Goal: Check status: Check status

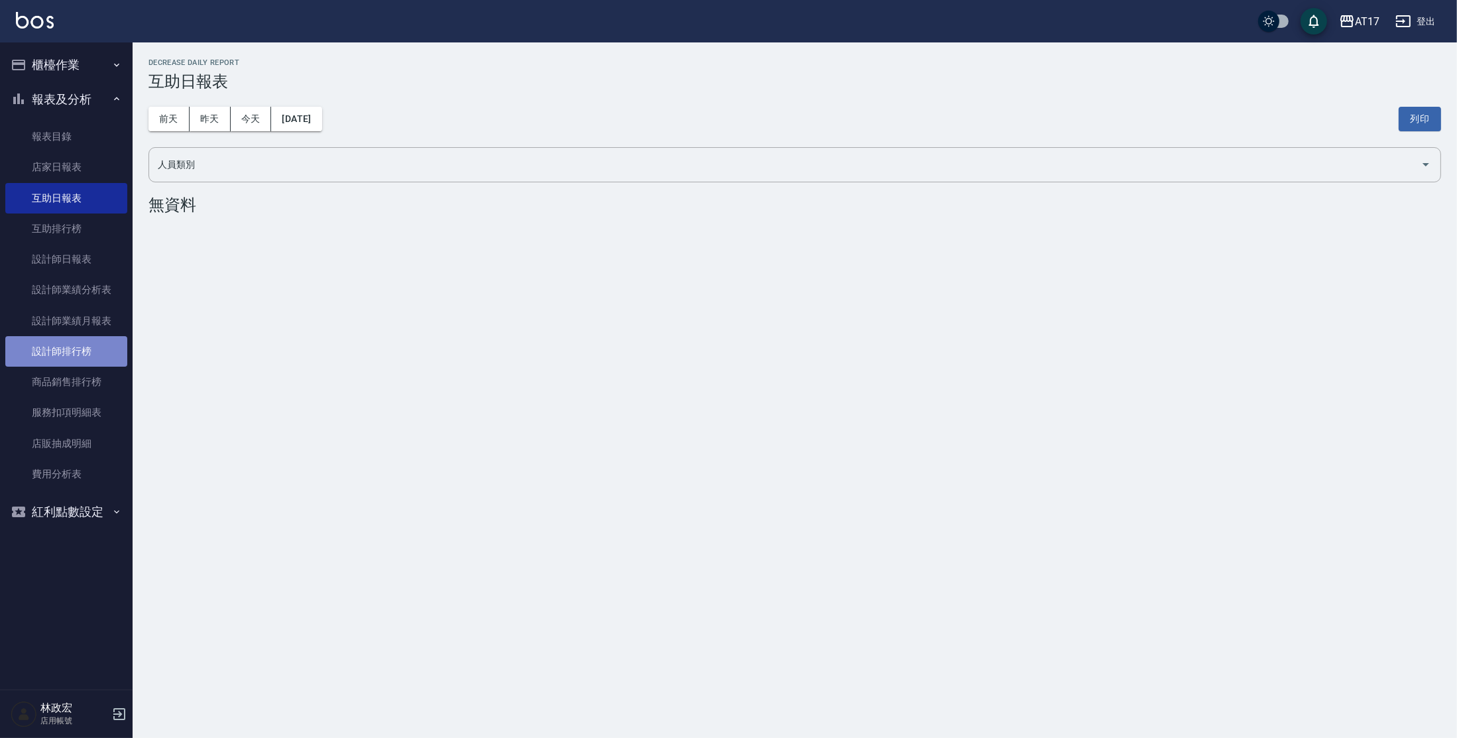
click at [70, 347] on link "設計師排行榜" at bounding box center [66, 351] width 122 height 30
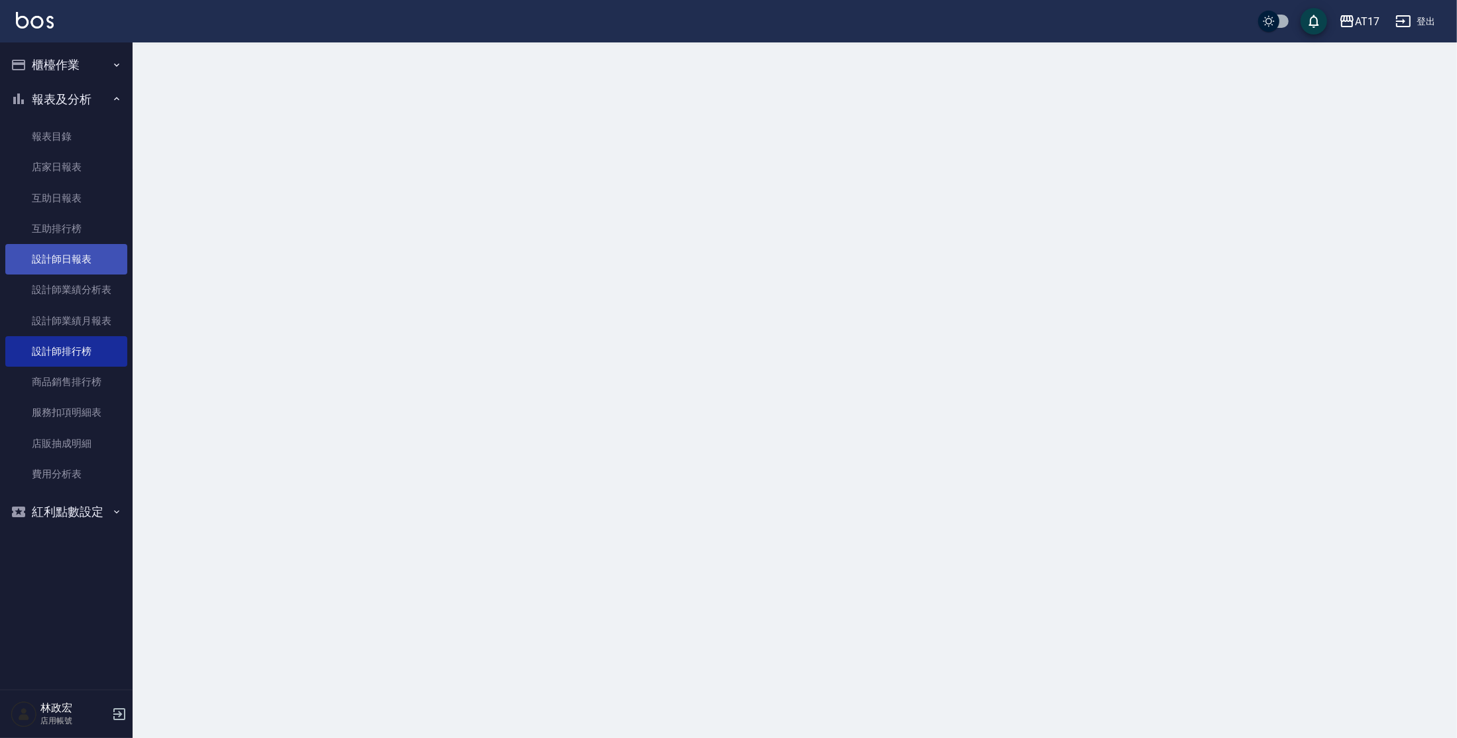
click at [76, 249] on link "設計師日報表" at bounding box center [66, 259] width 122 height 30
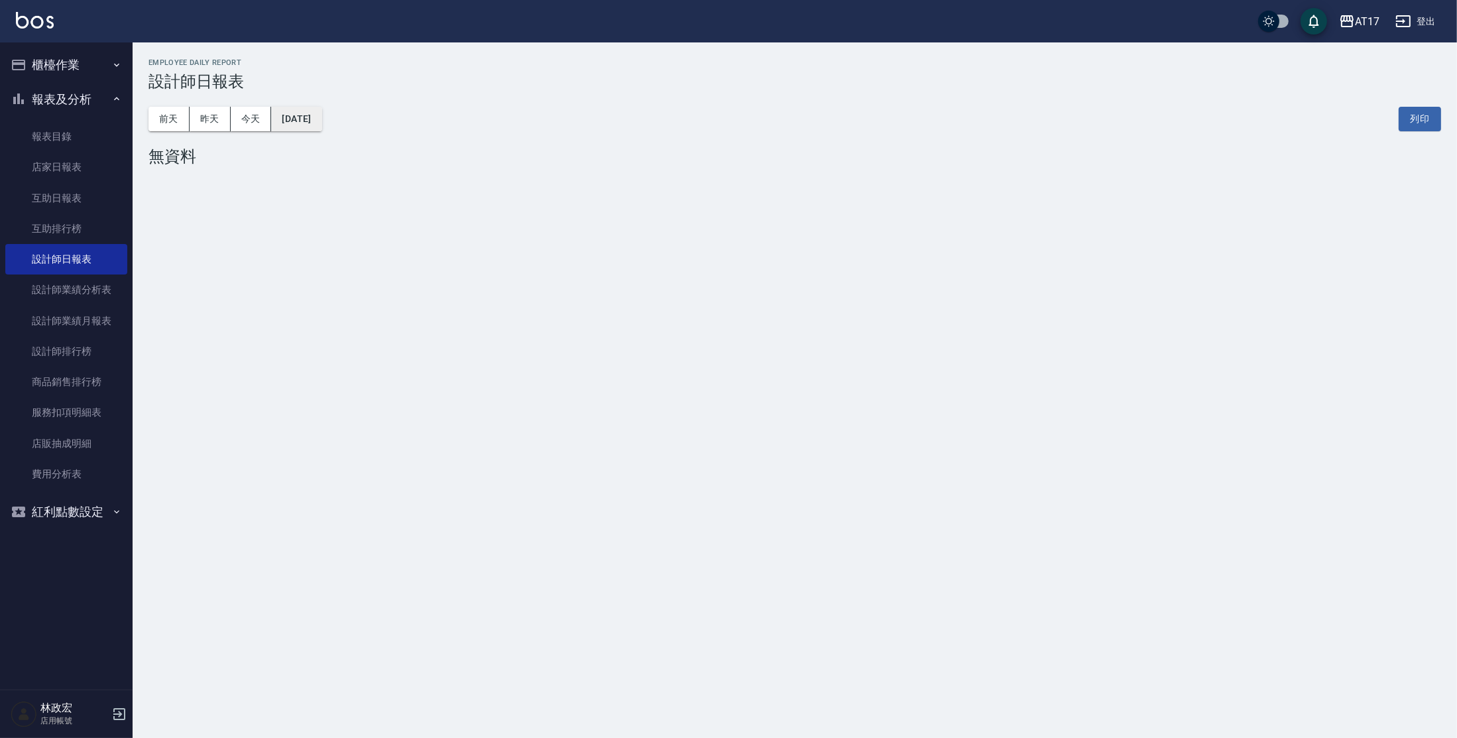
click at [322, 123] on button "[DATE]" at bounding box center [296, 119] width 50 height 25
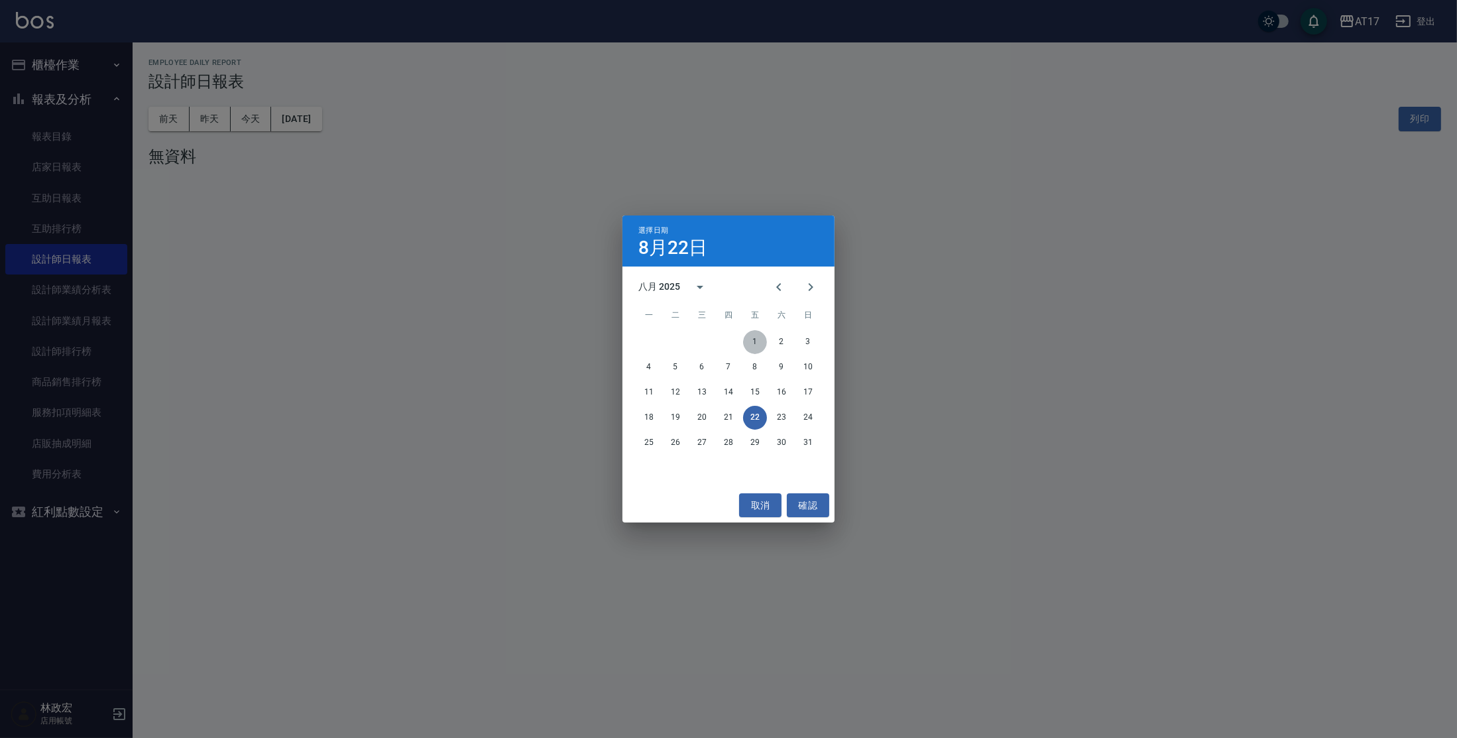
click at [751, 345] on button "1" at bounding box center [755, 342] width 24 height 24
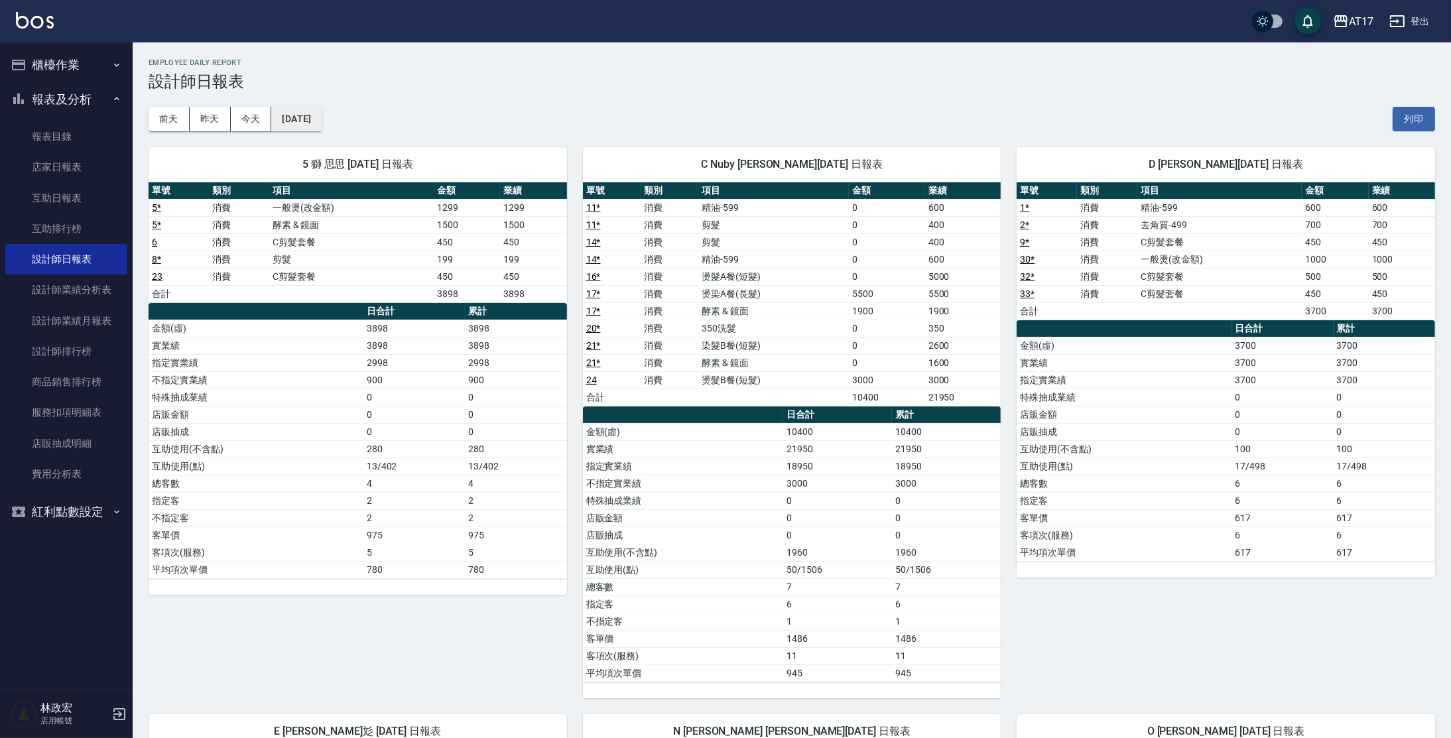
click at [306, 123] on button "[DATE]" at bounding box center [296, 119] width 50 height 25
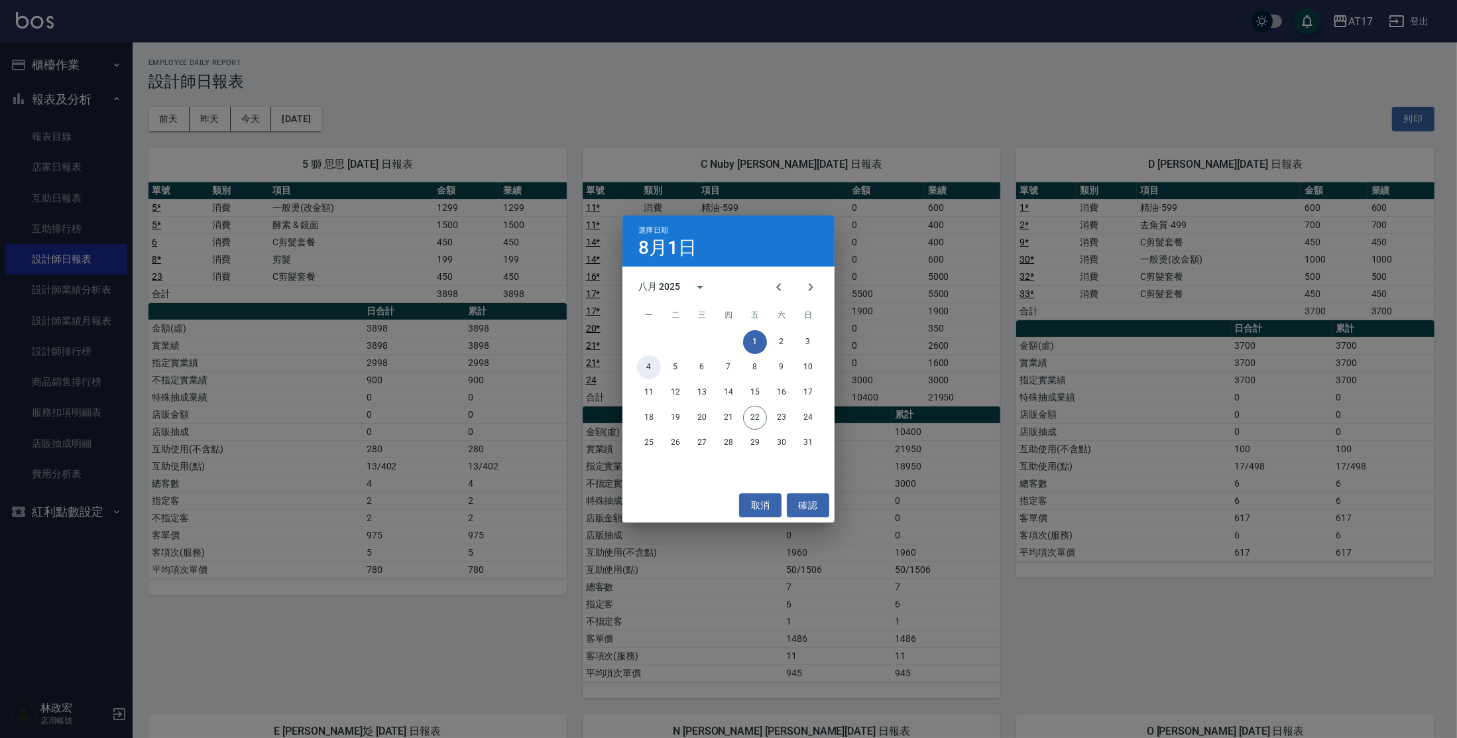
drag, startPoint x: 654, startPoint y: 369, endPoint x: 576, endPoint y: 276, distance: 121.0
click at [654, 369] on button "4" at bounding box center [649, 367] width 24 height 24
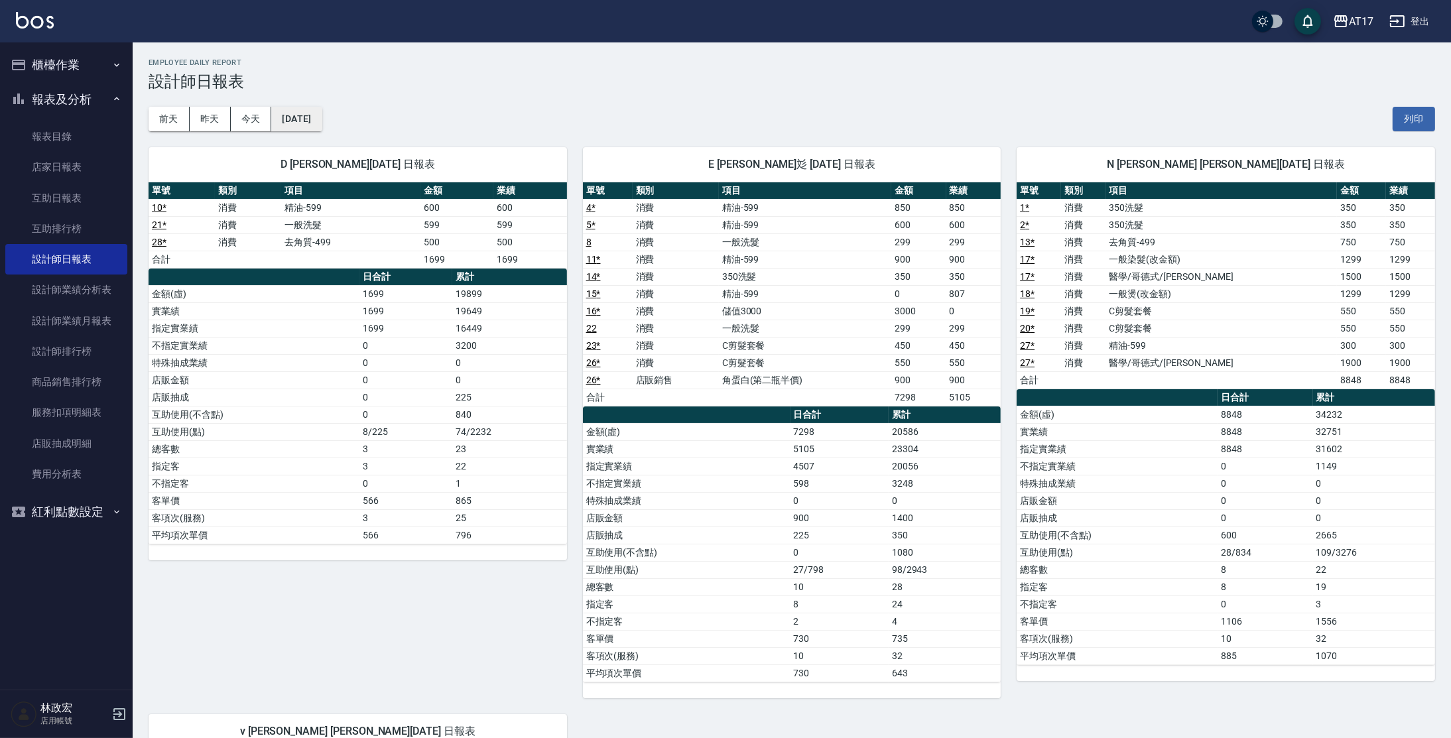
click at [322, 127] on button "[DATE]" at bounding box center [296, 119] width 50 height 25
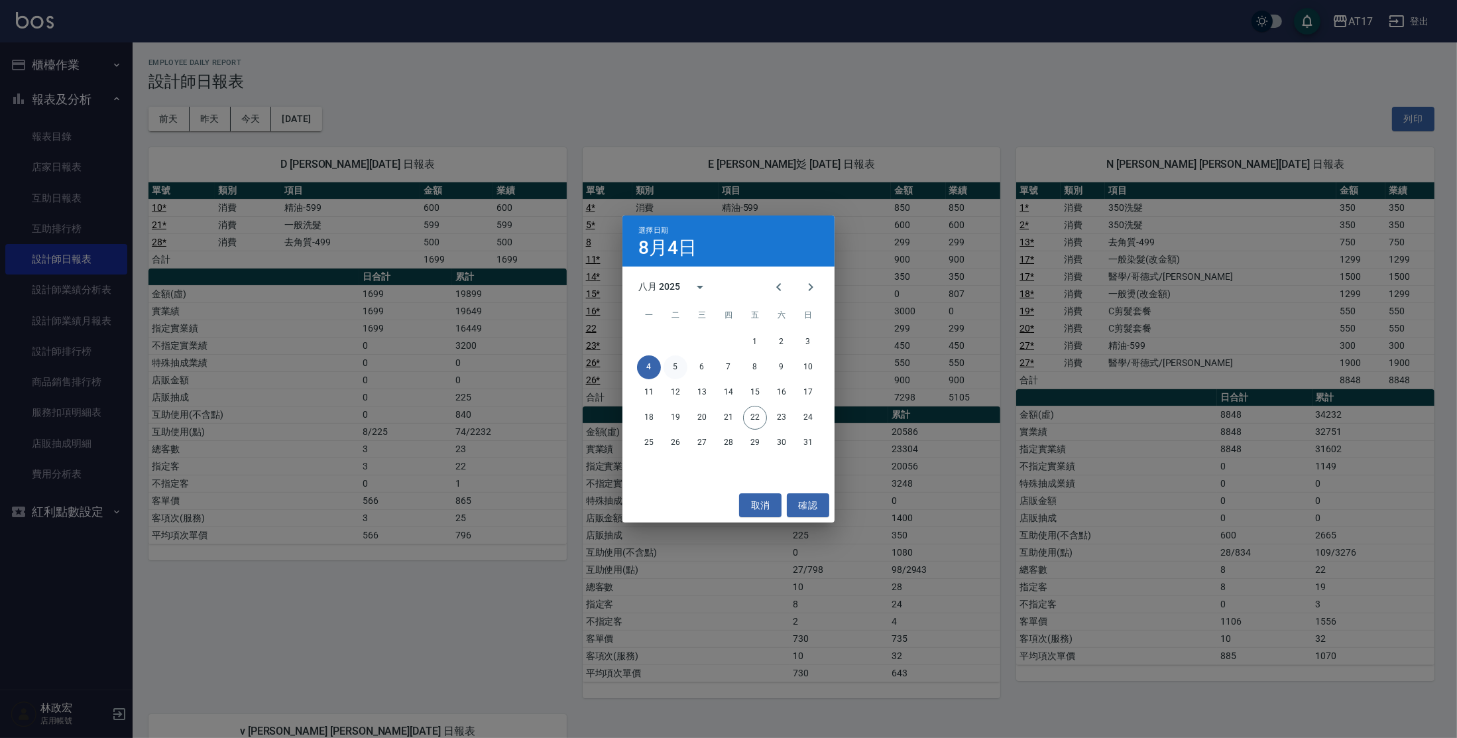
click at [680, 367] on button "5" at bounding box center [676, 367] width 24 height 24
